Goal: Task Accomplishment & Management: Manage account settings

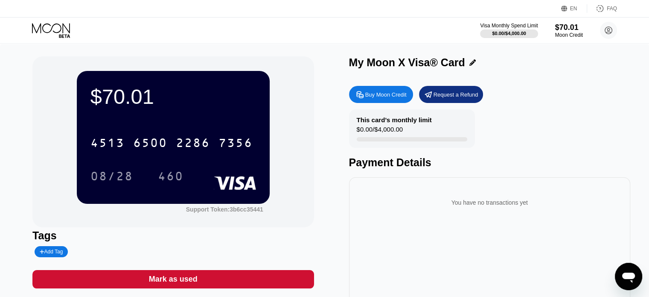
scroll to position [46, 0]
click at [173, 177] on div "460" at bounding box center [171, 177] width 26 height 14
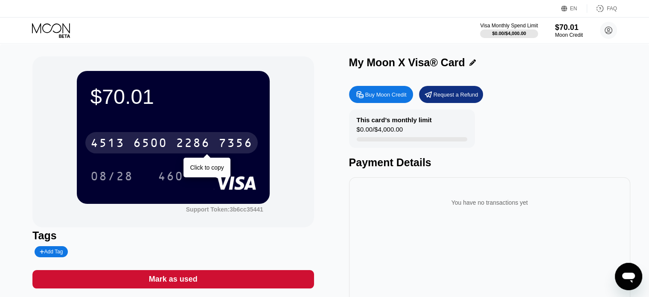
click at [138, 143] on div "6500" at bounding box center [150, 144] width 34 height 14
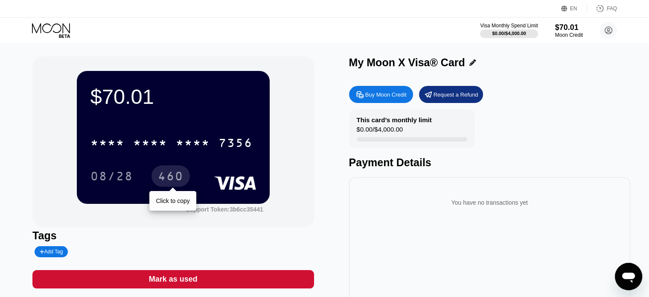
click at [165, 178] on div "460" at bounding box center [171, 177] width 26 height 14
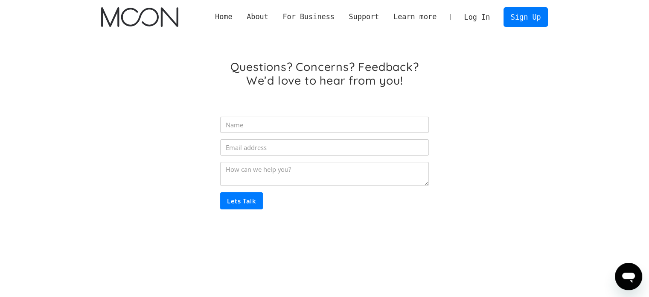
click at [480, 13] on link "Log In" at bounding box center [477, 17] width 40 height 19
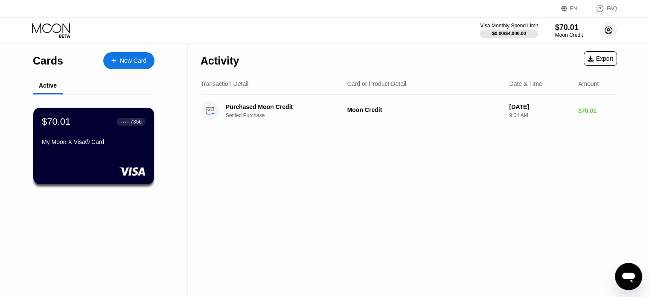
click at [610, 30] on circle at bounding box center [608, 30] width 17 height 17
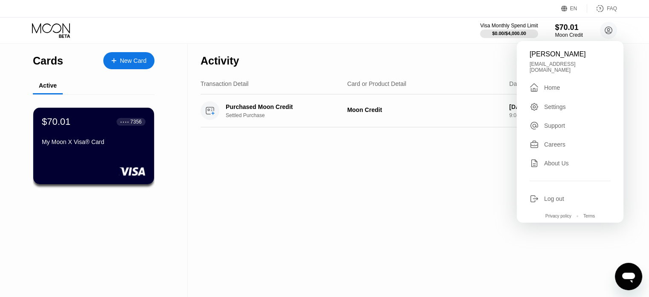
drag, startPoint x: 531, startPoint y: 55, endPoint x: 589, endPoint y: 55, distance: 57.2
click at [589, 55] on div "Artem Taranenko" at bounding box center [570, 54] width 81 height 8
copy div "Artem Taranenko"
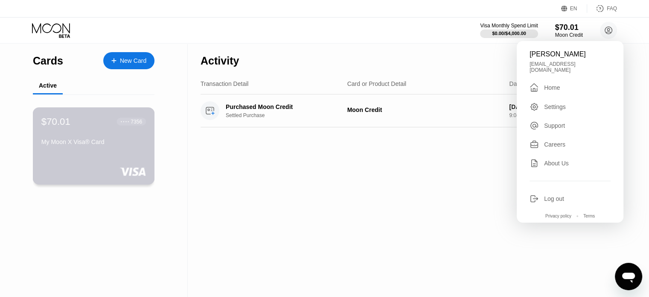
click at [85, 144] on div "My Moon X Visa® Card" at bounding box center [93, 141] width 105 height 7
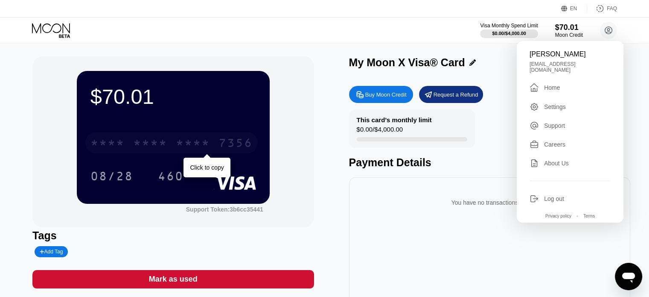
click at [147, 146] on div "* * * *" at bounding box center [150, 144] width 34 height 14
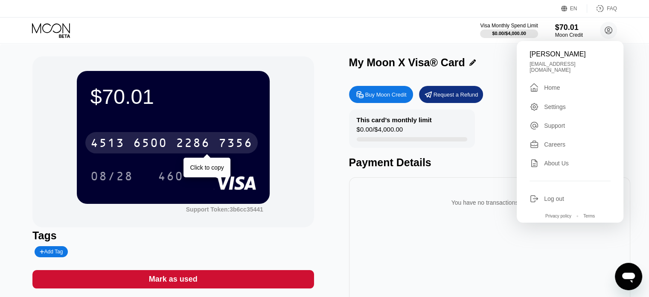
click at [129, 148] on div "[CREDIT_CARD_NUMBER]" at bounding box center [171, 142] width 172 height 21
click at [129, 148] on div "* * * * * * * * * * * * 7356" at bounding box center [171, 142] width 172 height 21
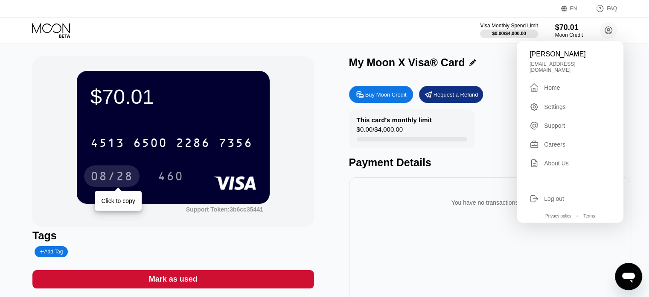
click at [111, 177] on div "08/28" at bounding box center [111, 177] width 43 height 14
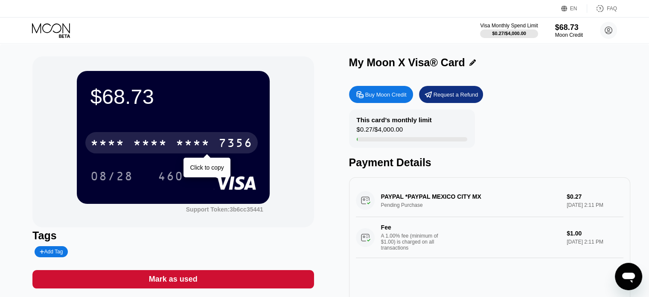
click at [197, 146] on div "* * * *" at bounding box center [193, 144] width 34 height 14
